Goal: Transaction & Acquisition: Purchase product/service

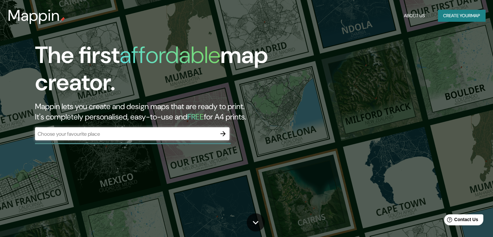
click at [171, 132] on input "text" at bounding box center [126, 133] width 182 height 7
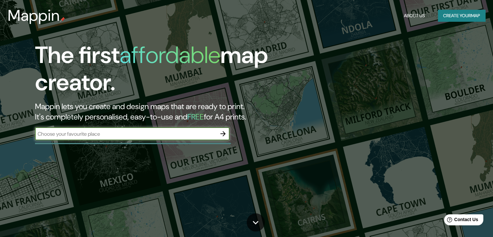
type input "mar del plata"
click at [224, 131] on icon "button" at bounding box center [223, 134] width 8 height 8
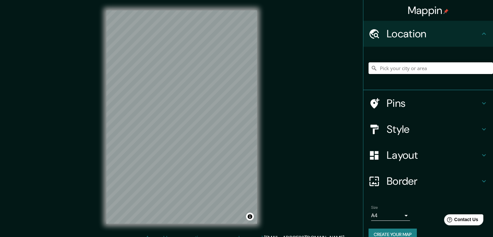
click at [392, 65] on input "Pick your city or area" at bounding box center [431, 68] width 125 height 12
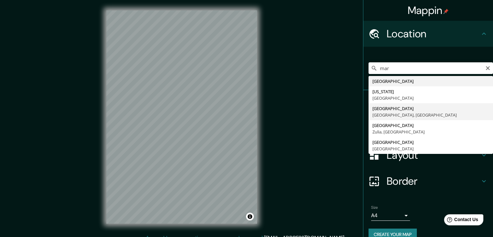
type input "[GEOGRAPHIC_DATA], [GEOGRAPHIC_DATA], [GEOGRAPHIC_DATA]"
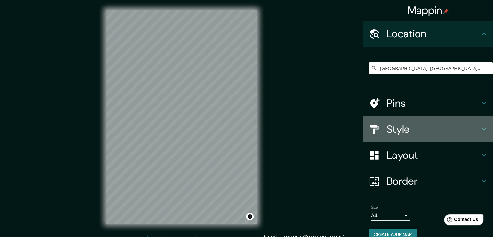
click at [443, 135] on h4 "Style" at bounding box center [433, 129] width 93 height 13
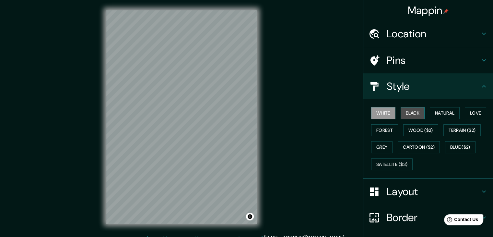
click at [409, 115] on button "Black" at bounding box center [413, 113] width 24 height 12
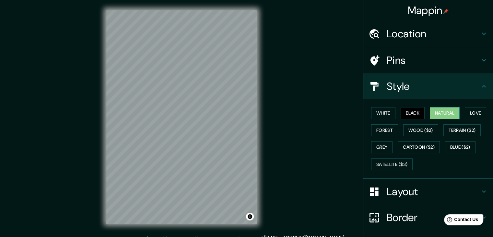
click at [442, 112] on button "Natural" at bounding box center [445, 113] width 30 height 12
click at [473, 113] on button "Love" at bounding box center [475, 113] width 21 height 12
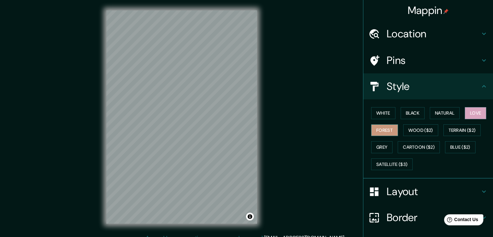
click at [384, 132] on button "Forest" at bounding box center [384, 130] width 27 height 12
click at [380, 146] on button "Grey" at bounding box center [381, 147] width 21 height 12
click at [381, 132] on button "Forest" at bounding box center [384, 130] width 27 height 12
click at [385, 146] on button "Grey" at bounding box center [381, 147] width 21 height 12
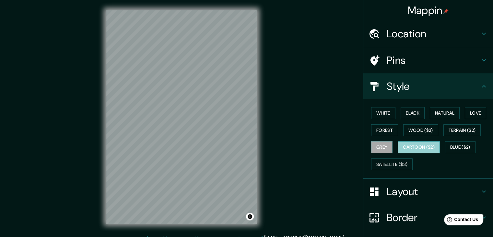
click at [415, 145] on button "Cartoon ($2)" at bounding box center [419, 147] width 42 height 12
click at [419, 123] on div "White Black Natural Love Forest Wood ($2) Terrain ($2) Grey Cartoon ($2) Blue (…" at bounding box center [431, 138] width 125 height 68
click at [422, 127] on button "Wood ($2)" at bounding box center [421, 130] width 35 height 12
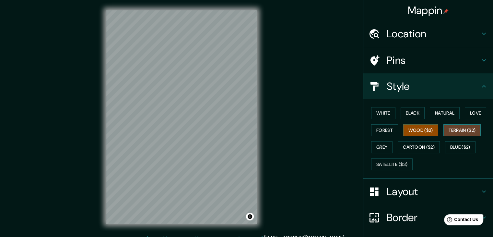
click at [461, 133] on button "Terrain ($2)" at bounding box center [463, 130] width 38 height 12
click at [457, 145] on button "Blue ($2)" at bounding box center [460, 147] width 30 height 12
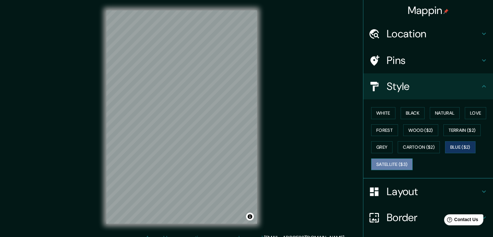
click at [387, 163] on button "Satellite ($3)" at bounding box center [392, 164] width 42 height 12
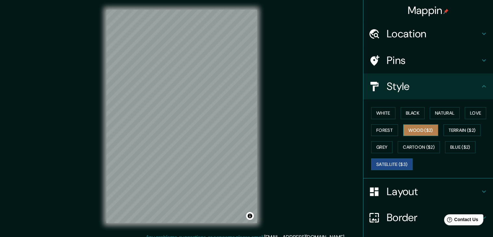
click at [417, 130] on button "Wood ($2)" at bounding box center [421, 130] width 35 height 12
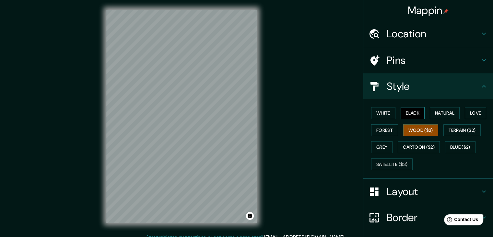
click at [411, 111] on button "Black" at bounding box center [413, 113] width 24 height 12
click at [439, 112] on button "Natural" at bounding box center [445, 113] width 30 height 12
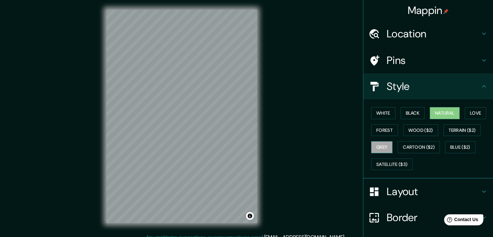
click at [377, 144] on button "Grey" at bounding box center [381, 147] width 21 height 12
click at [380, 129] on button "Forest" at bounding box center [384, 130] width 27 height 12
click at [382, 148] on button "Grey" at bounding box center [381, 147] width 21 height 12
click at [386, 115] on button "White" at bounding box center [383, 113] width 24 height 12
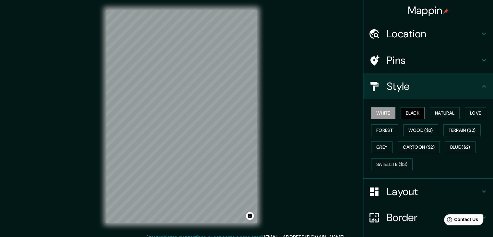
click at [415, 117] on button "Black" at bounding box center [413, 113] width 24 height 12
click at [441, 114] on button "Natural" at bounding box center [445, 113] width 30 height 12
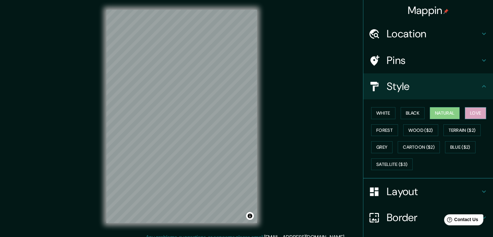
click at [468, 112] on button "Love" at bounding box center [475, 113] width 21 height 12
click at [381, 132] on button "Forest" at bounding box center [384, 130] width 27 height 12
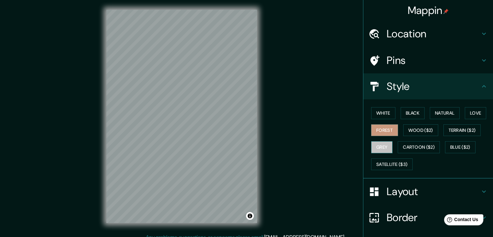
click at [378, 152] on button "Grey" at bounding box center [381, 147] width 21 height 12
click at [413, 133] on button "Wood ($2)" at bounding box center [421, 130] width 35 height 12
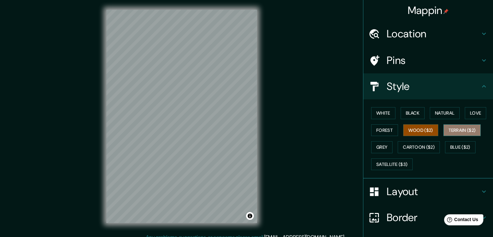
click at [463, 129] on button "Terrain ($2)" at bounding box center [463, 130] width 38 height 12
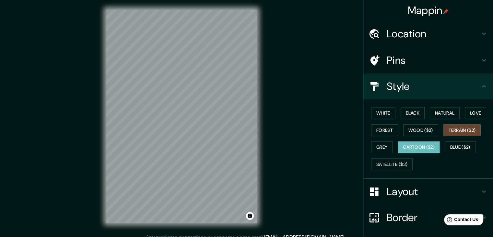
click at [426, 150] on button "Cartoon ($2)" at bounding box center [419, 147] width 42 height 12
click at [394, 163] on button "Satellite ($3)" at bounding box center [392, 164] width 42 height 12
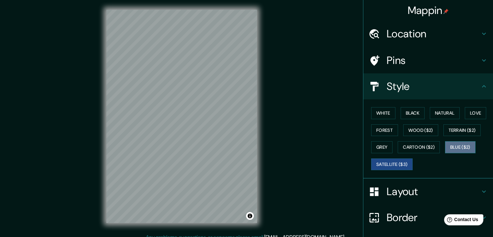
click at [461, 145] on button "Blue ($2)" at bounding box center [460, 147] width 30 height 12
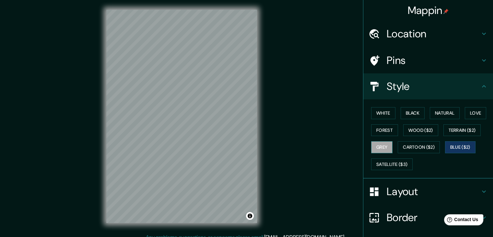
click at [376, 143] on button "Grey" at bounding box center [381, 147] width 21 height 12
click at [383, 127] on button "Forest" at bounding box center [384, 130] width 27 height 12
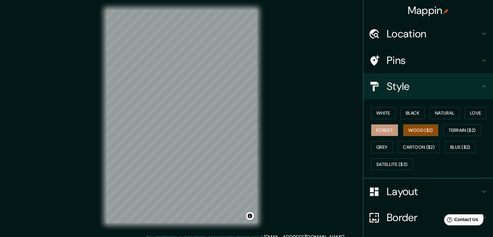
click at [418, 127] on button "Wood ($2)" at bounding box center [421, 130] width 35 height 12
